Goal: Information Seeking & Learning: Learn about a topic

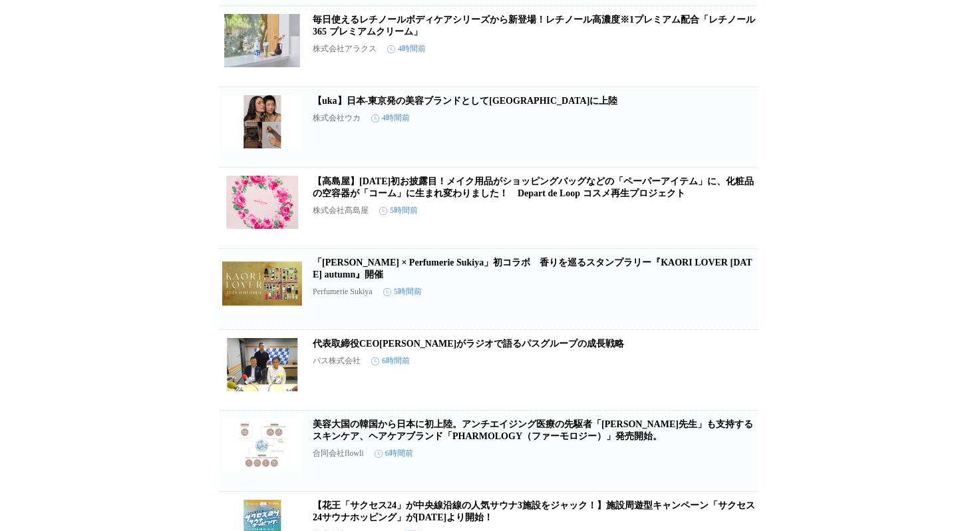
scroll to position [447, 0]
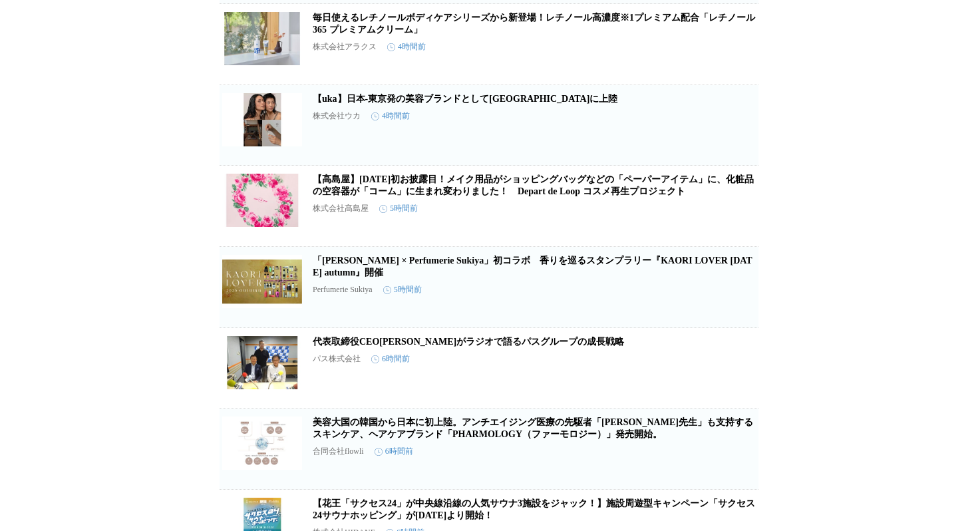
click at [512, 104] on link "【uka】日本-東京発の美容ブランドとして[GEOGRAPHIC_DATA]に上陸" at bounding box center [465, 99] width 305 height 10
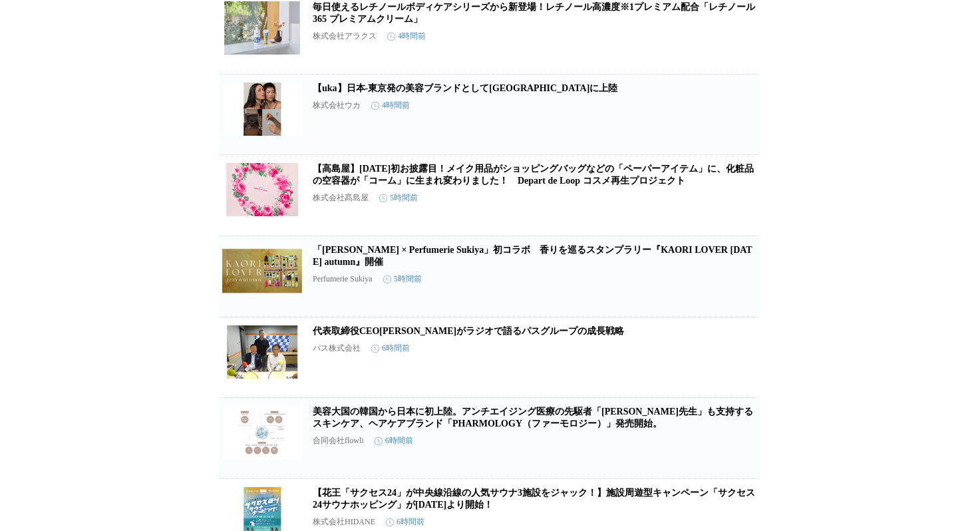
click at [529, 186] on link "【高島屋】[DATE]初お披露目！メイク用品がショッピングバッグなどの「ペーパーアイテム」に、化粧品の空容器が「コーム」に生まれ変わりました！　Depart …" at bounding box center [533, 175] width 441 height 22
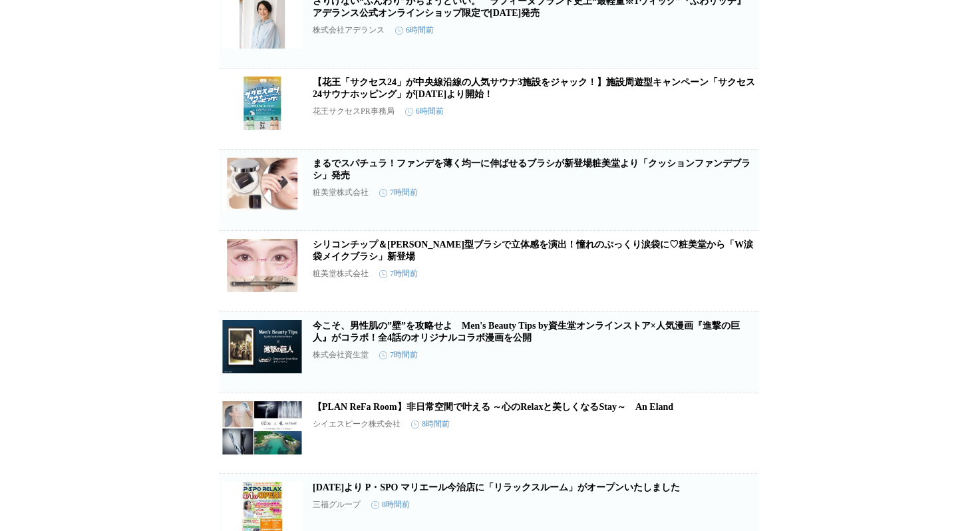
scroll to position [1034, 0]
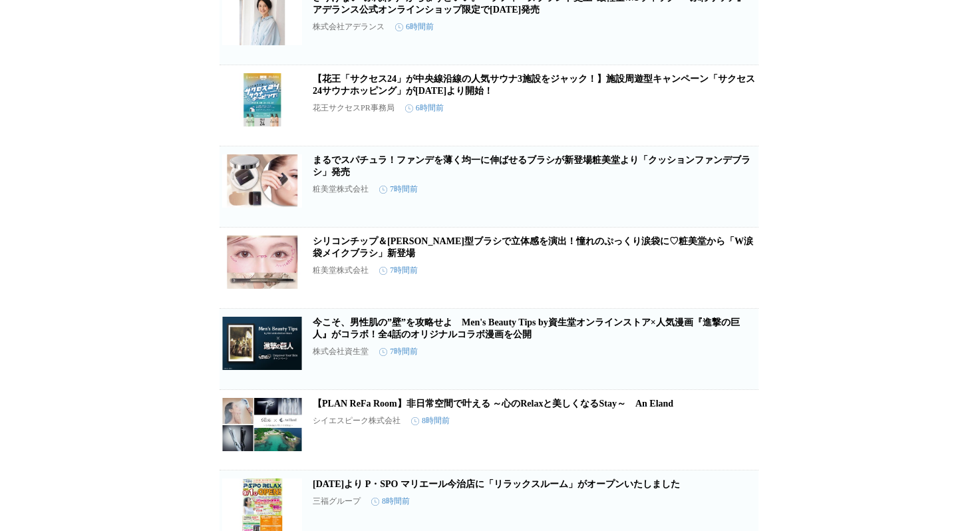
click at [461, 177] on link "まるでスパチュラ！ファンデを薄く均一に伸ばせるブラシが新登場粧美堂より「クッションファンデブラシ」発売" at bounding box center [532, 166] width 438 height 22
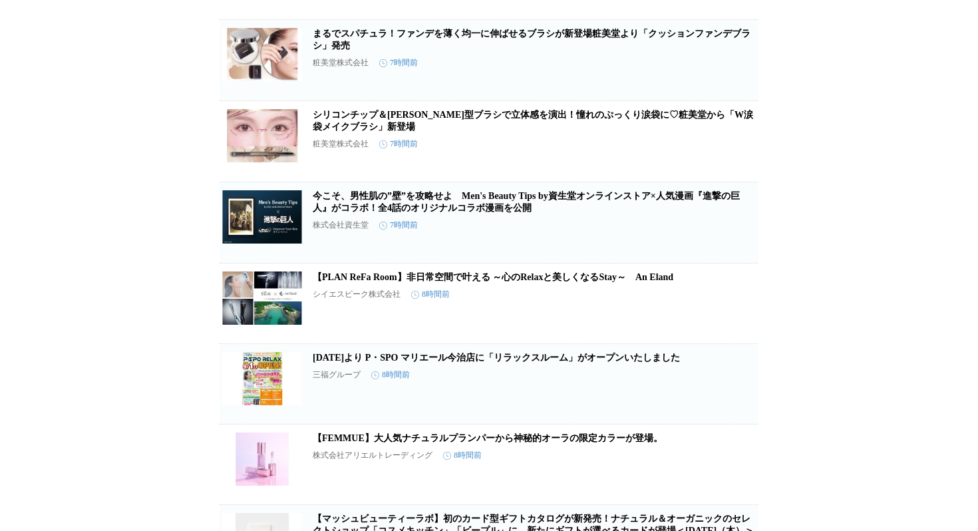
scroll to position [1163, 0]
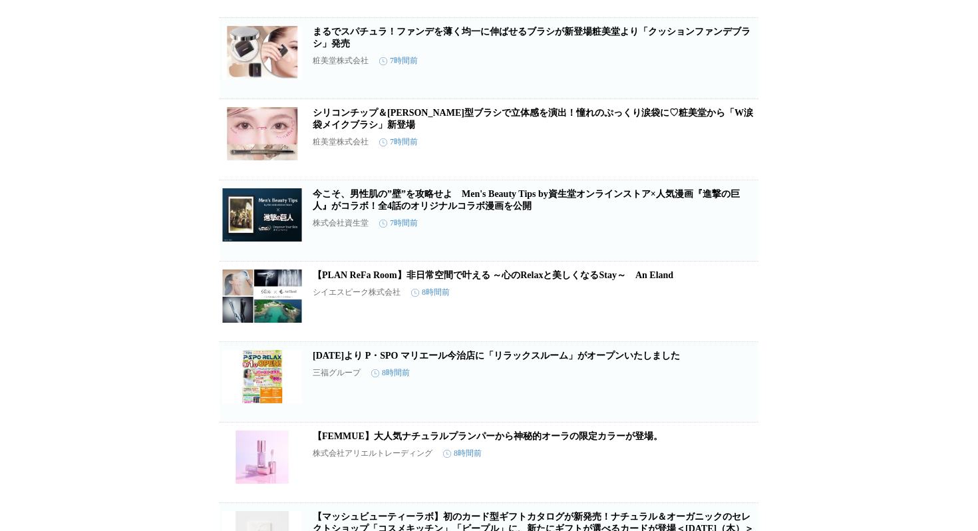
click at [533, 130] on link "シリコンチップ＆[PERSON_NAME]型ブラシで立体感を演出！憧れのぷっくり涙袋に♡粧美堂から「W涙袋メイクブラシ」新登場" at bounding box center [533, 119] width 441 height 22
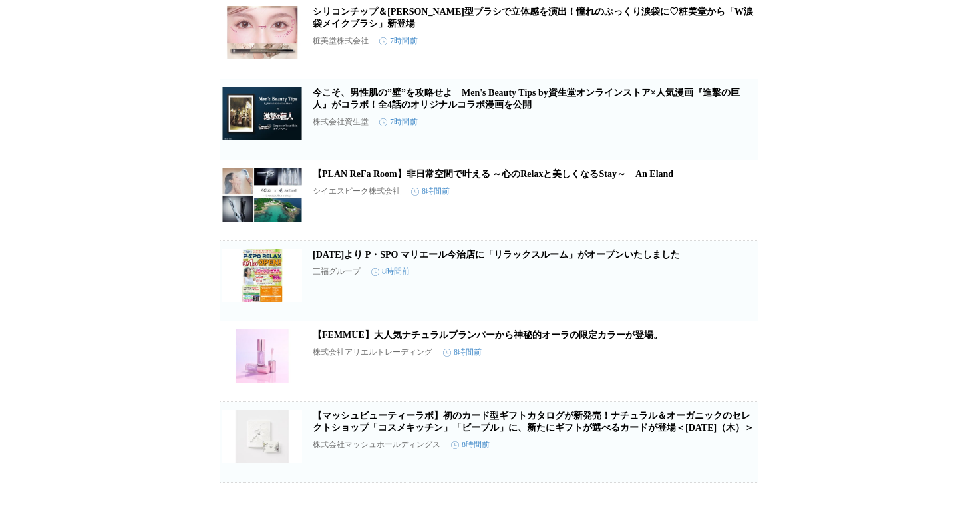
scroll to position [1269, 0]
click at [506, 111] on h2 "今こそ、男性肌の”壁”を攻略せよ　Men's Beauty Tips by資生堂オンラインストア×人気漫画『進撃の巨人』がコラボ！全4話のオリジナルコラボ漫画…" at bounding box center [534, 99] width 443 height 24
click at [505, 110] on link "今こそ、男性肌の”壁”を攻略せよ　Men's Beauty Tips by資生堂オンラインストア×人気漫画『進撃の巨人』がコラボ！全4話のオリジナルコラボ漫画…" at bounding box center [526, 99] width 427 height 22
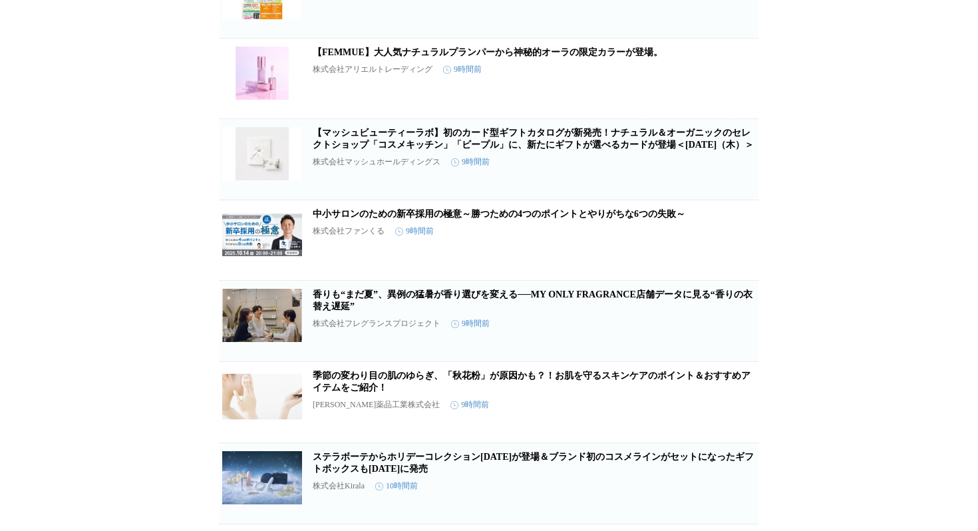
scroll to position [1549, 0]
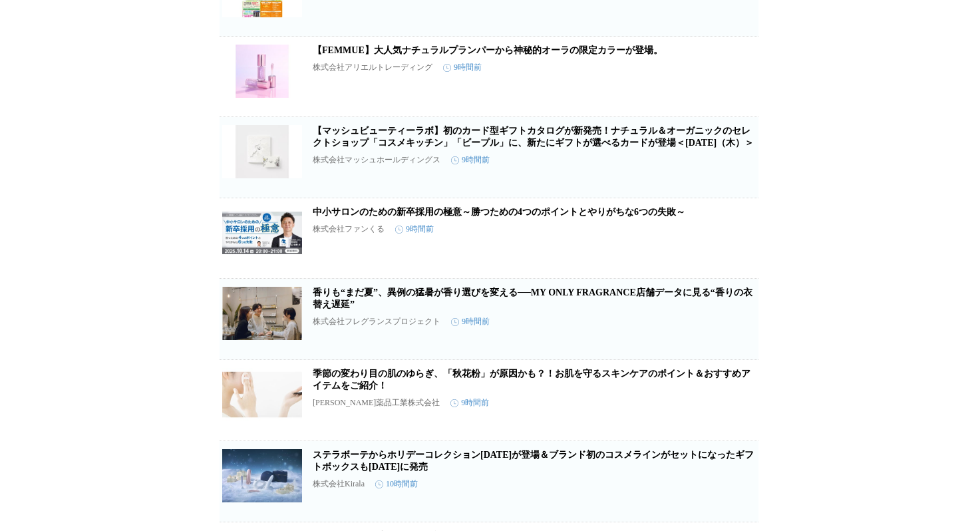
click at [534, 55] on link "【FEMMUE】大人気ナチュラルプランパーから神秘的オーラの限定カラーが登場。" at bounding box center [488, 50] width 350 height 10
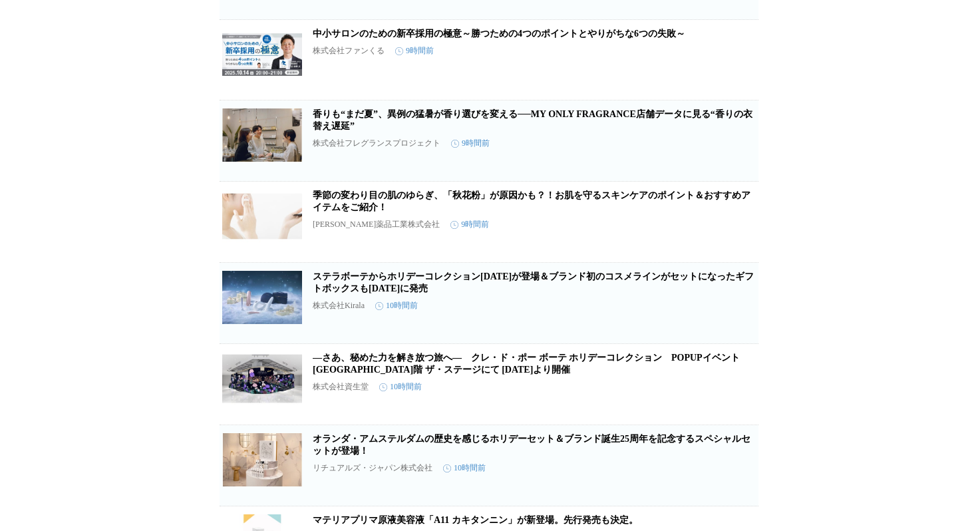
scroll to position [1725, 0]
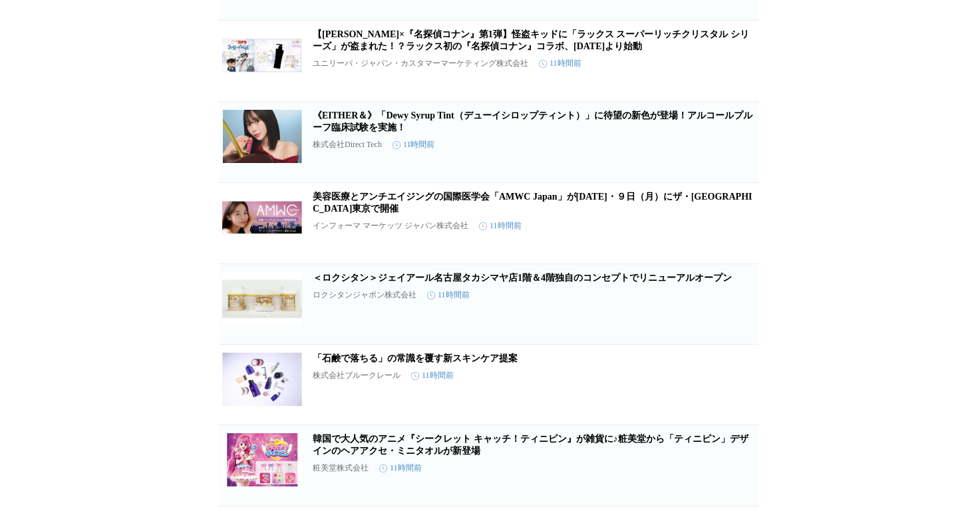
scroll to position [2874, 0]
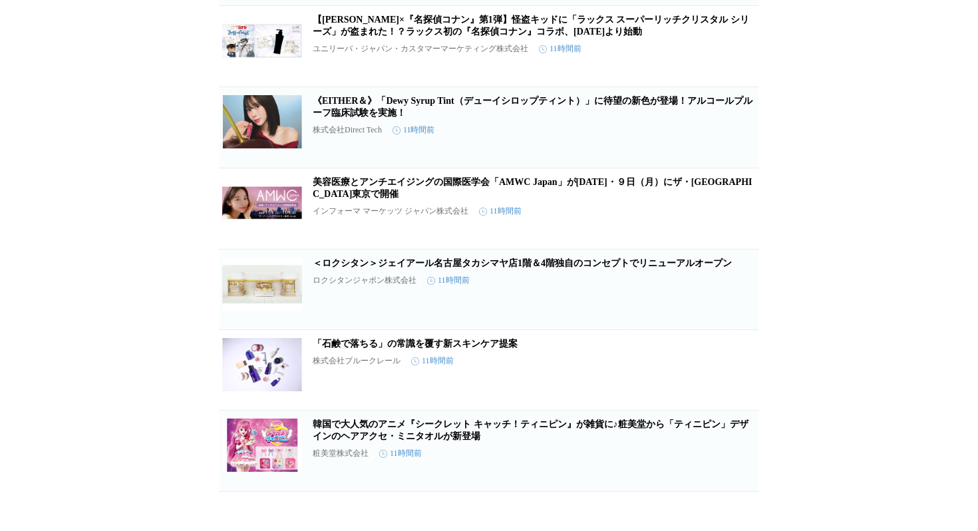
click at [480, 118] on link "《EITHER＆》「Dewy Syrup Tint（デューイシロップティント）」に待望の新色が登場！アルコールプルーフ臨床試験を実施！" at bounding box center [533, 107] width 440 height 22
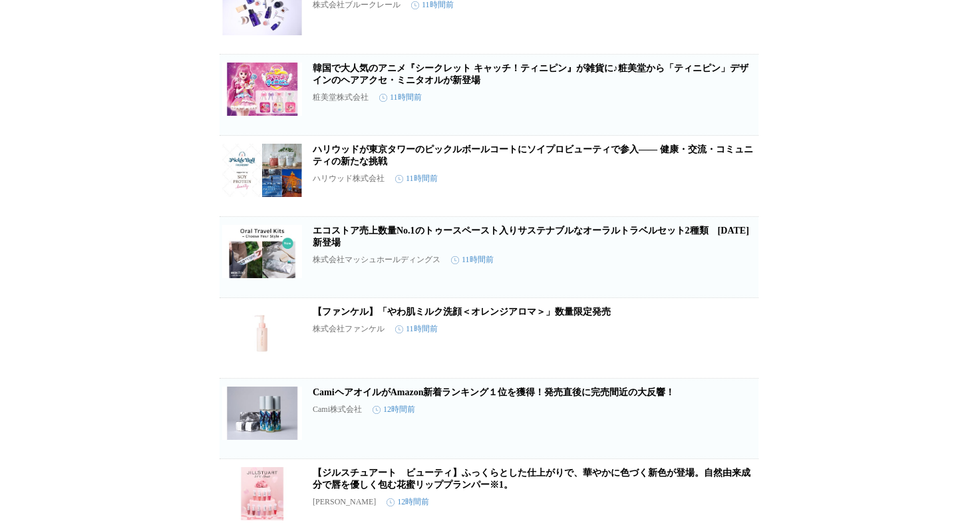
scroll to position [3248, 0]
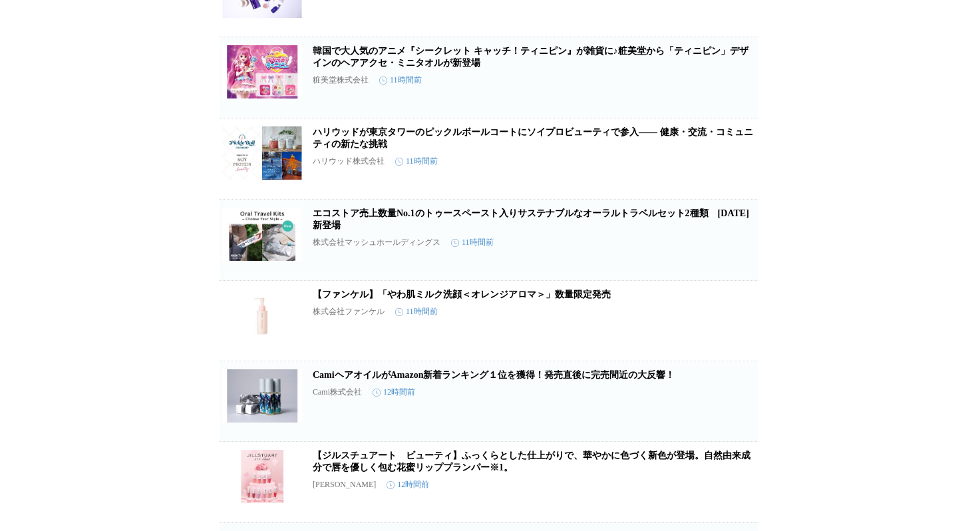
click at [444, 68] on link "韓国で大人気のアニメ『シークレット キャッチ！ティニピン』が雑貨に♪粧美堂から「ティニピン」デザインのヘアアクセ・ミニタオルが新登場" at bounding box center [531, 57] width 436 height 22
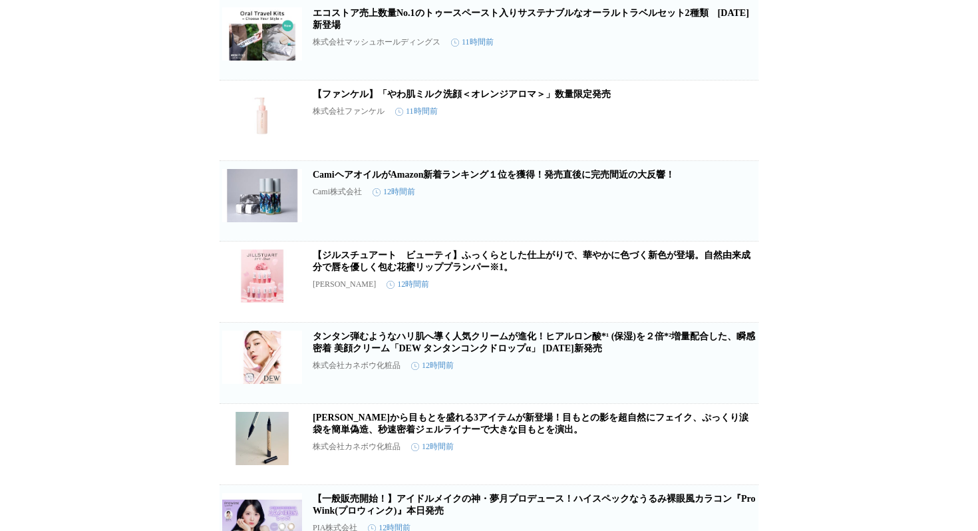
scroll to position [3459, 0]
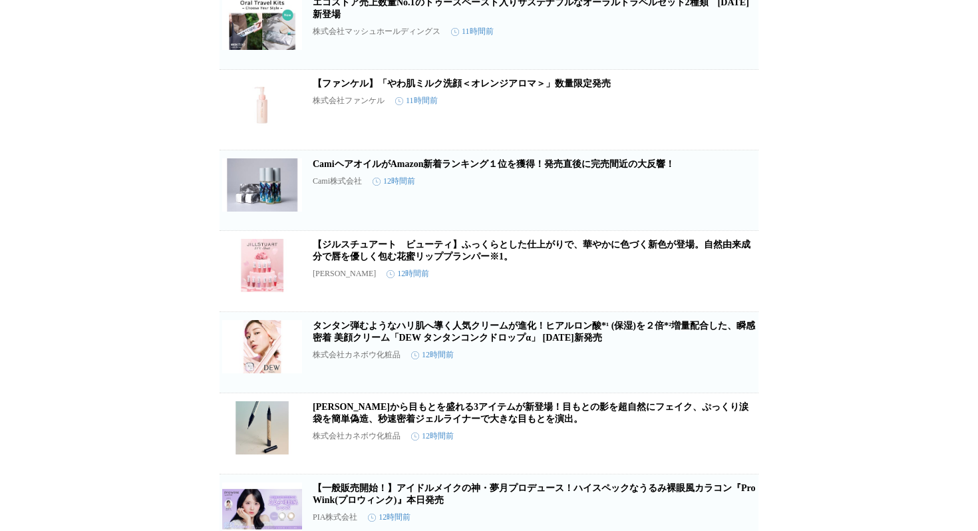
click at [463, 89] on link "【ファンケル】「やわ肌ミルク洗顔＜オレンジアロマ＞」数量限定発売" at bounding box center [462, 84] width 298 height 10
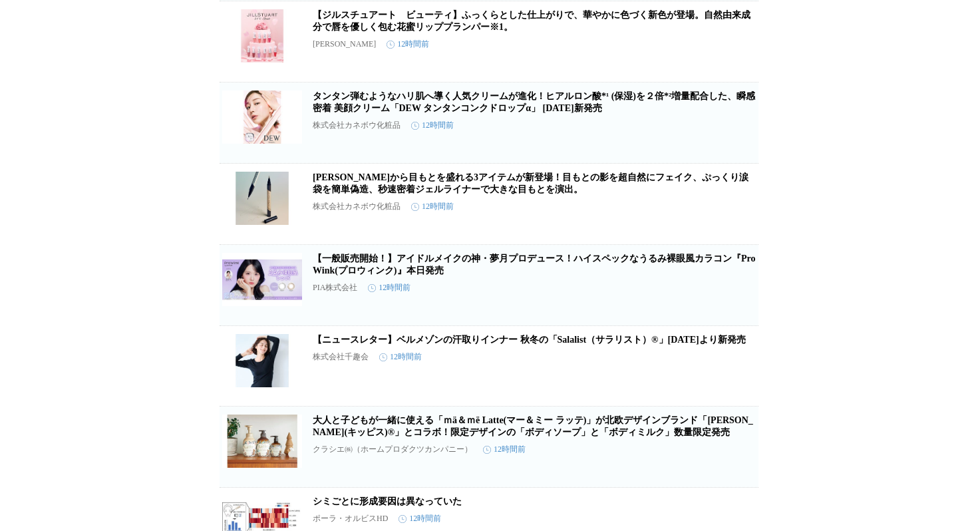
scroll to position [3689, 0]
click at [461, 31] on link "【ジルスチュアート　ビューティ】ふっくらとした仕上がりで、華やかに色づく新色が登場。自然由来成分で唇を優しく包む花蜜リッププランパー※1。" at bounding box center [532, 20] width 438 height 22
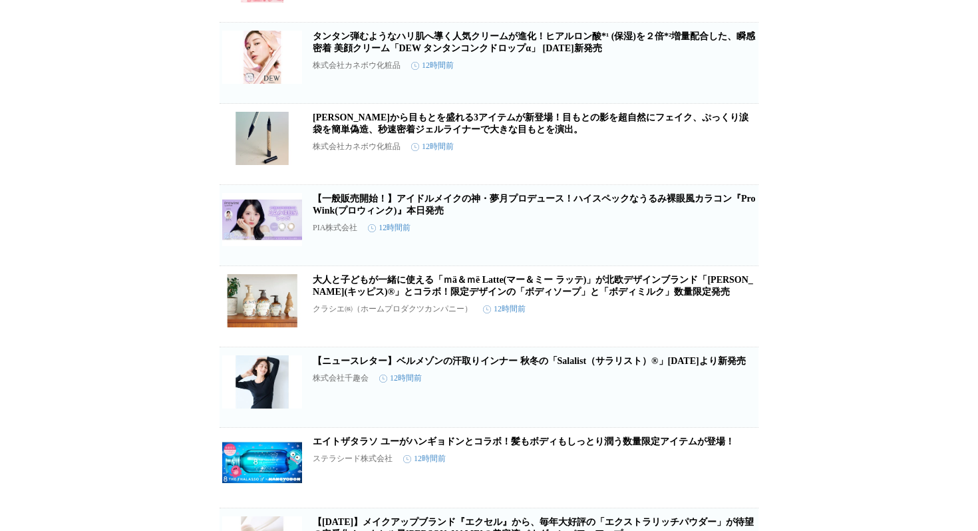
scroll to position [3753, 0]
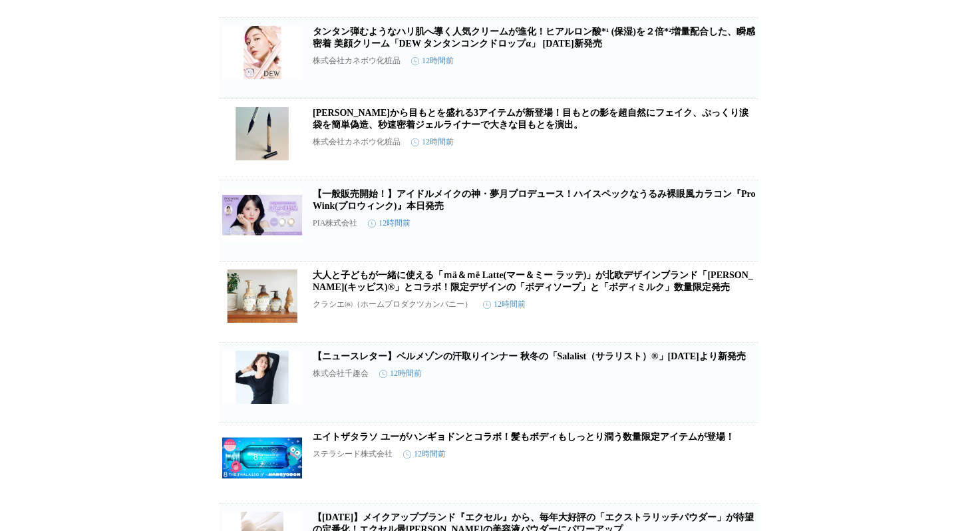
click at [484, 49] on link "タンタン弾むようなハリ肌へ導く人気クリームが進化！ヒアルロン酸*¹ (保湿)を２倍*²増量配合した、瞬感密着 美顔クリーム「DEW タンタンコンクドロップα」…" at bounding box center [534, 38] width 443 height 22
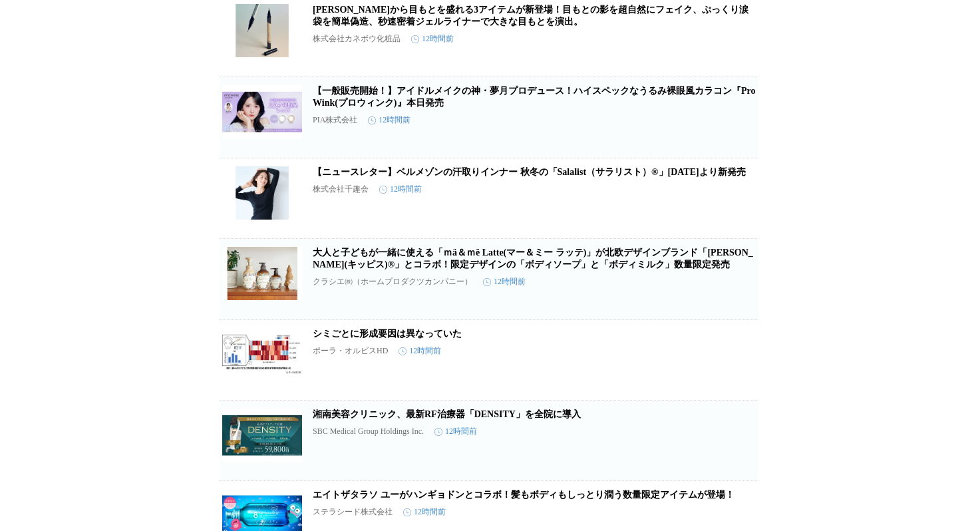
scroll to position [3868, 0]
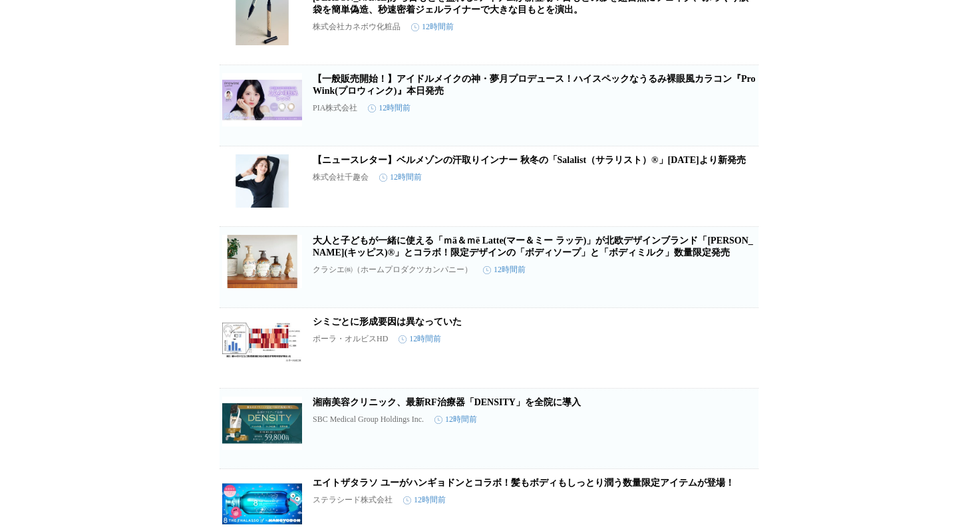
click at [501, 15] on link "[PERSON_NAME]から目もとを盛れる3アイテムが新登場！目もとの影を超自然にフェイク、ぷっくり涙袋を簡単偽造、秒速密着ジェルライナーで大きな目もとを演…" at bounding box center [531, 4] width 436 height 22
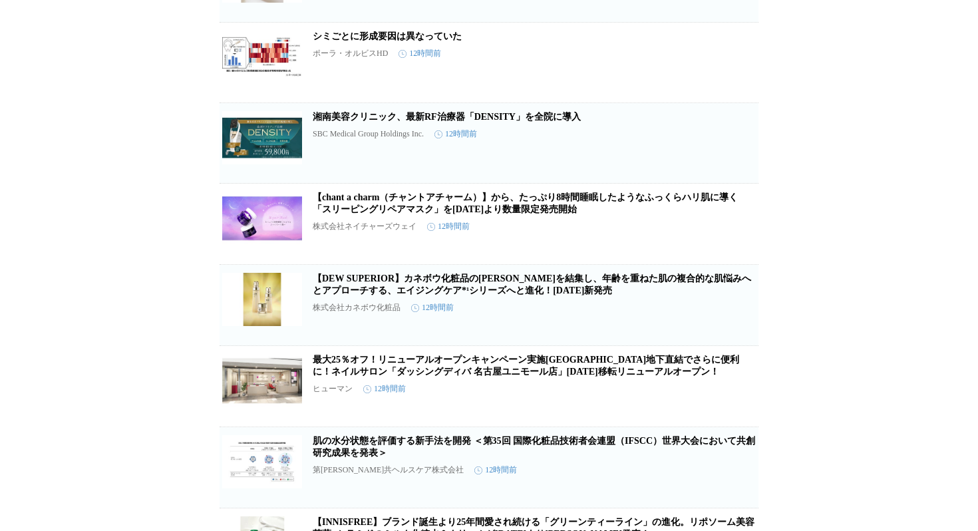
scroll to position [4319, 0]
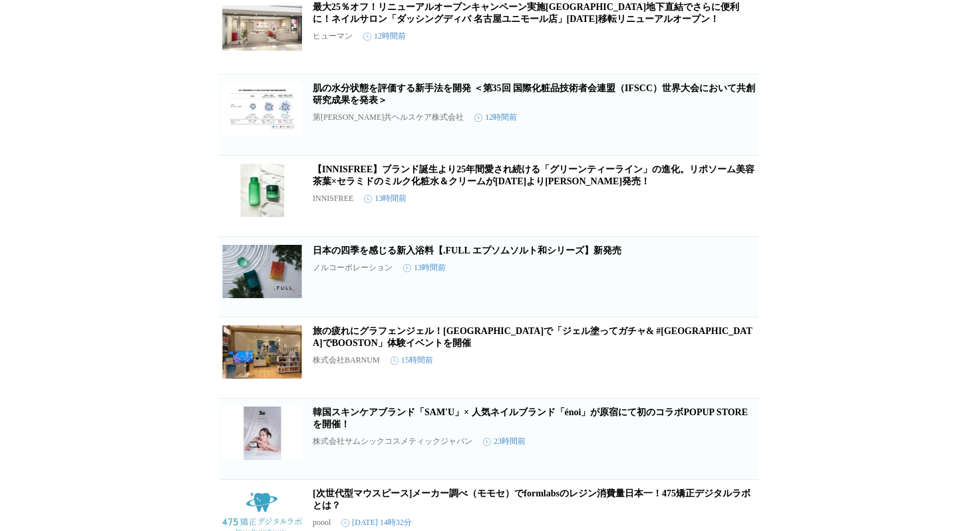
scroll to position [4677, 0]
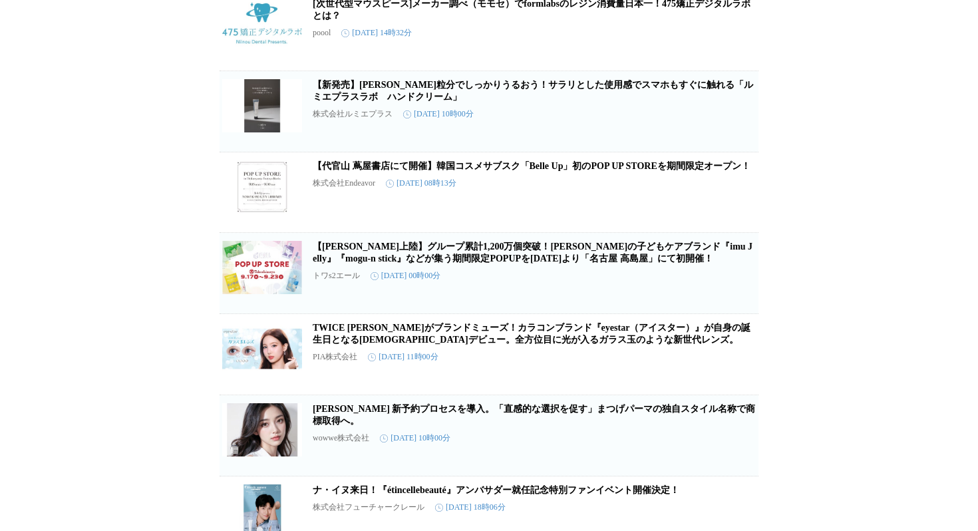
scroll to position [5167, 0]
